Goal: Find specific page/section: Find specific page/section

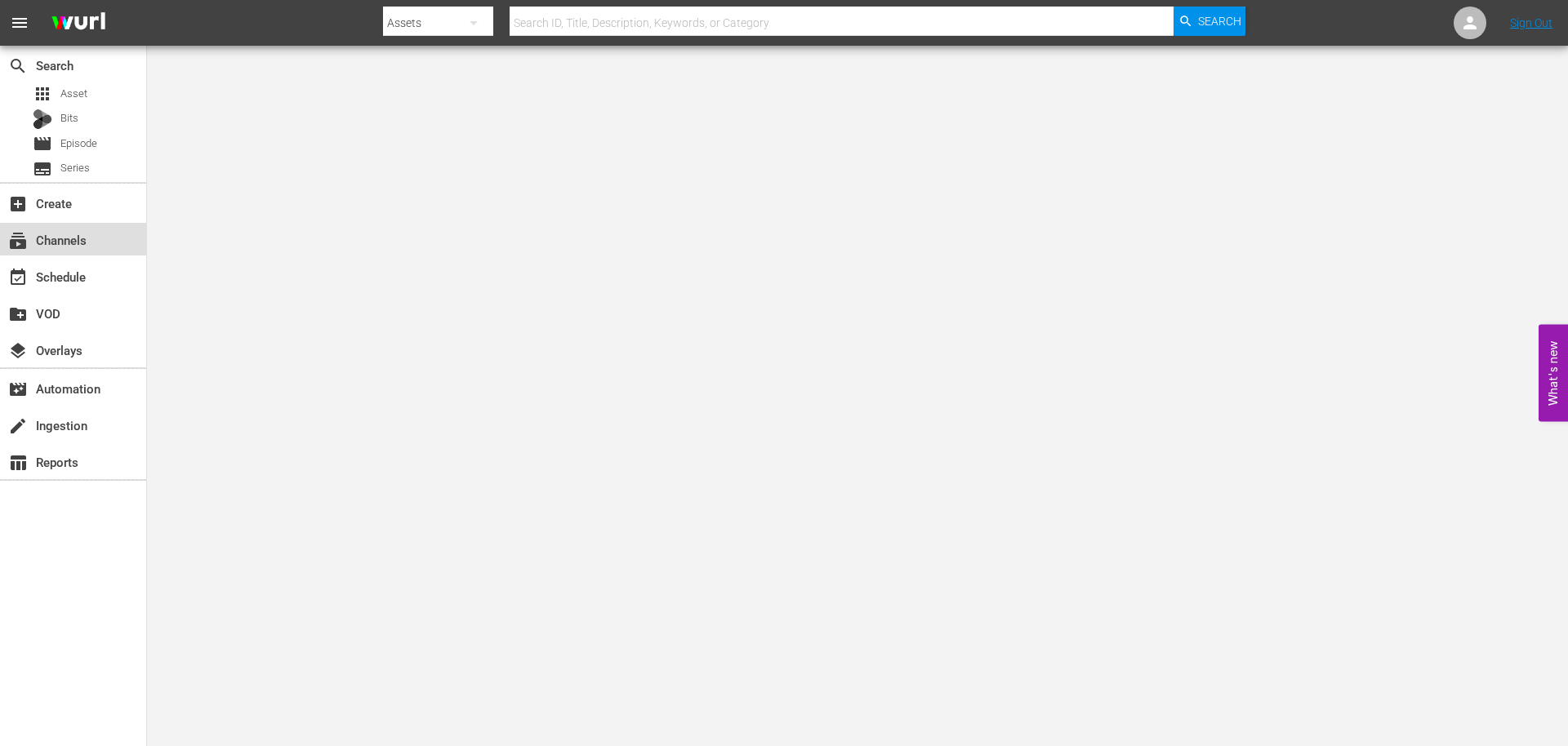
click at [110, 240] on div "subscriptions Channels" at bounding box center [73, 239] width 146 height 32
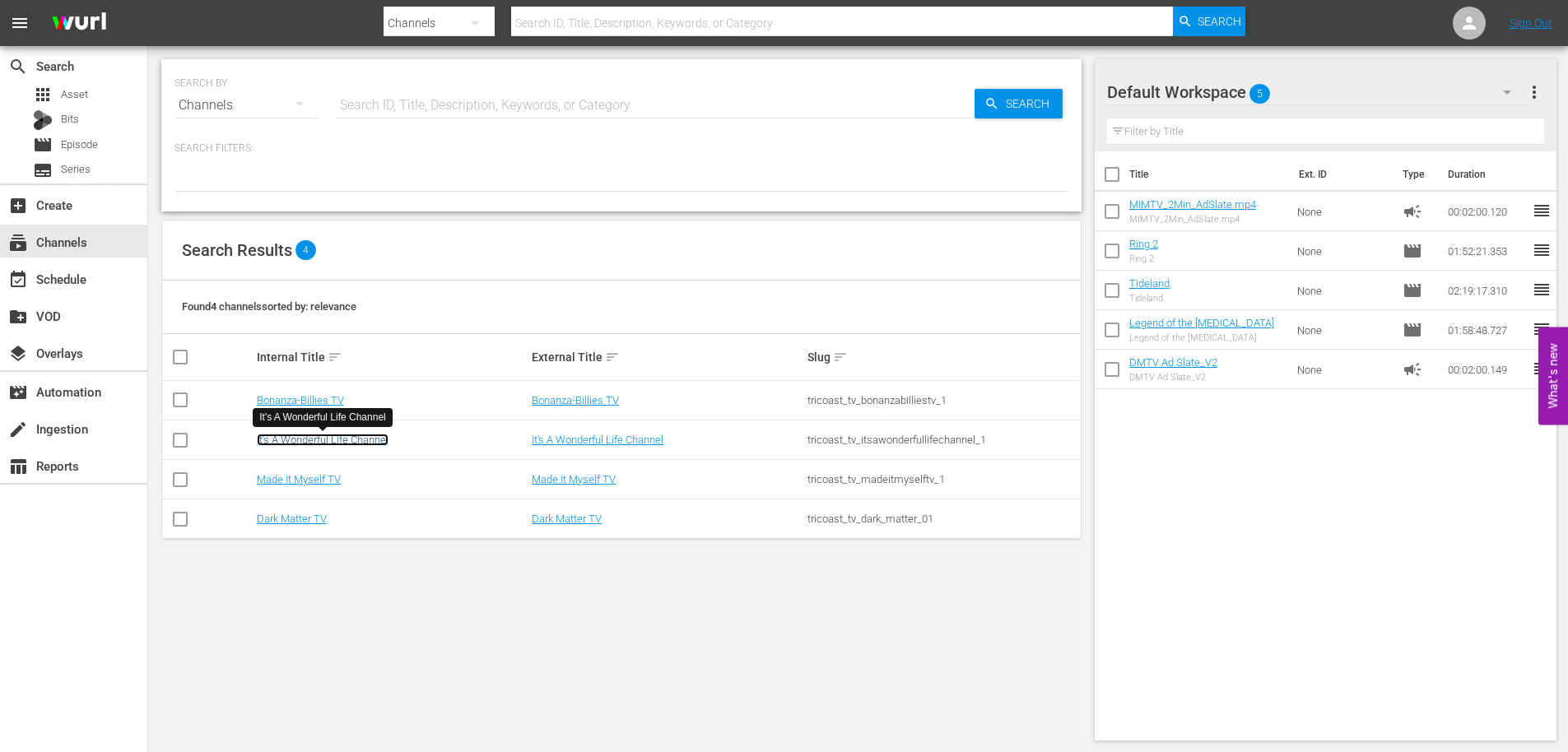
click at [345, 439] on link "It's A Wonderful Life Channel" at bounding box center [323, 441] width 132 height 13
click at [296, 404] on link "Bonanza-Billies TV" at bounding box center [301, 401] width 88 height 13
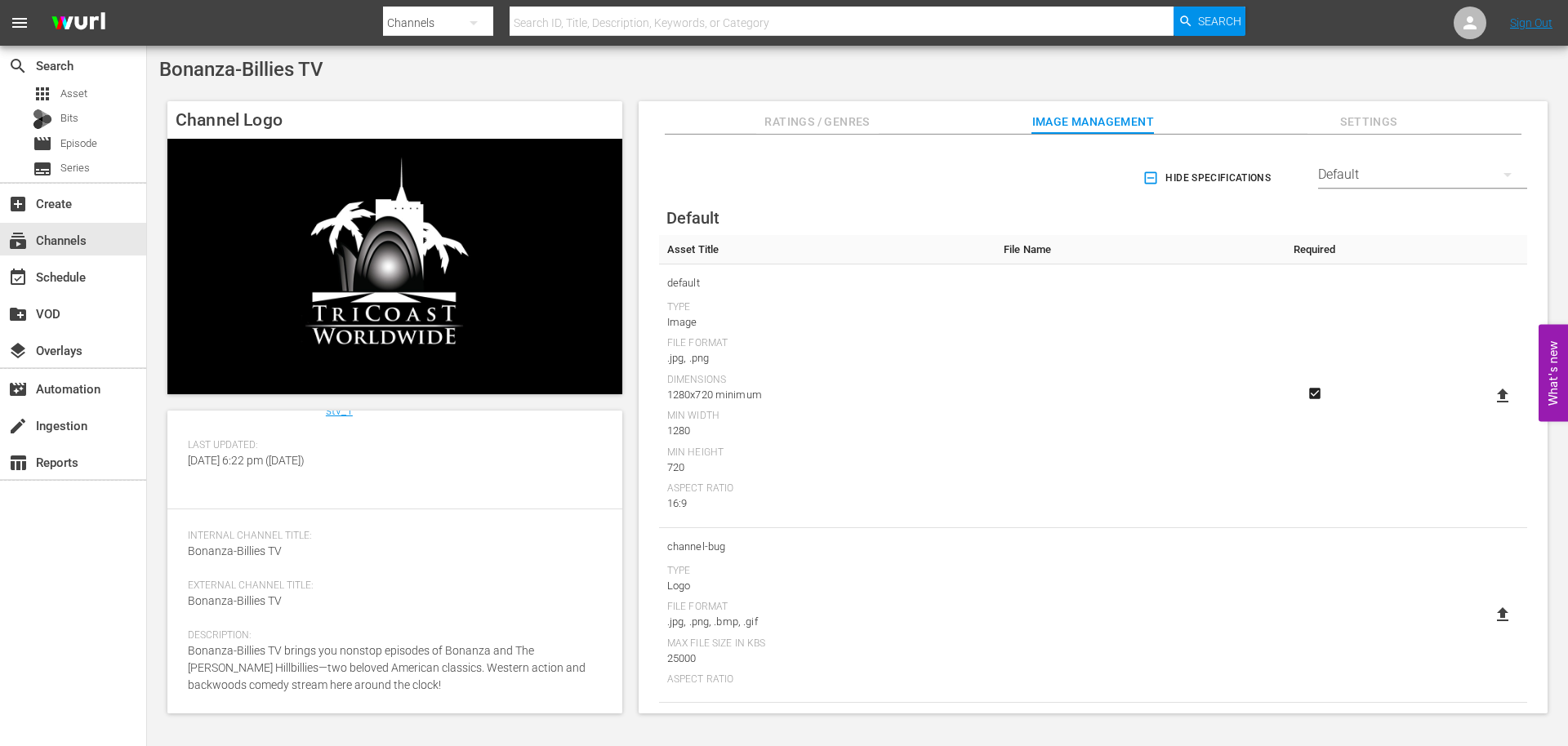
scroll to position [122, 0]
click at [1427, 112] on span "Settings" at bounding box center [1368, 122] width 123 height 21
